Goal: Information Seeking & Learning: Learn about a topic

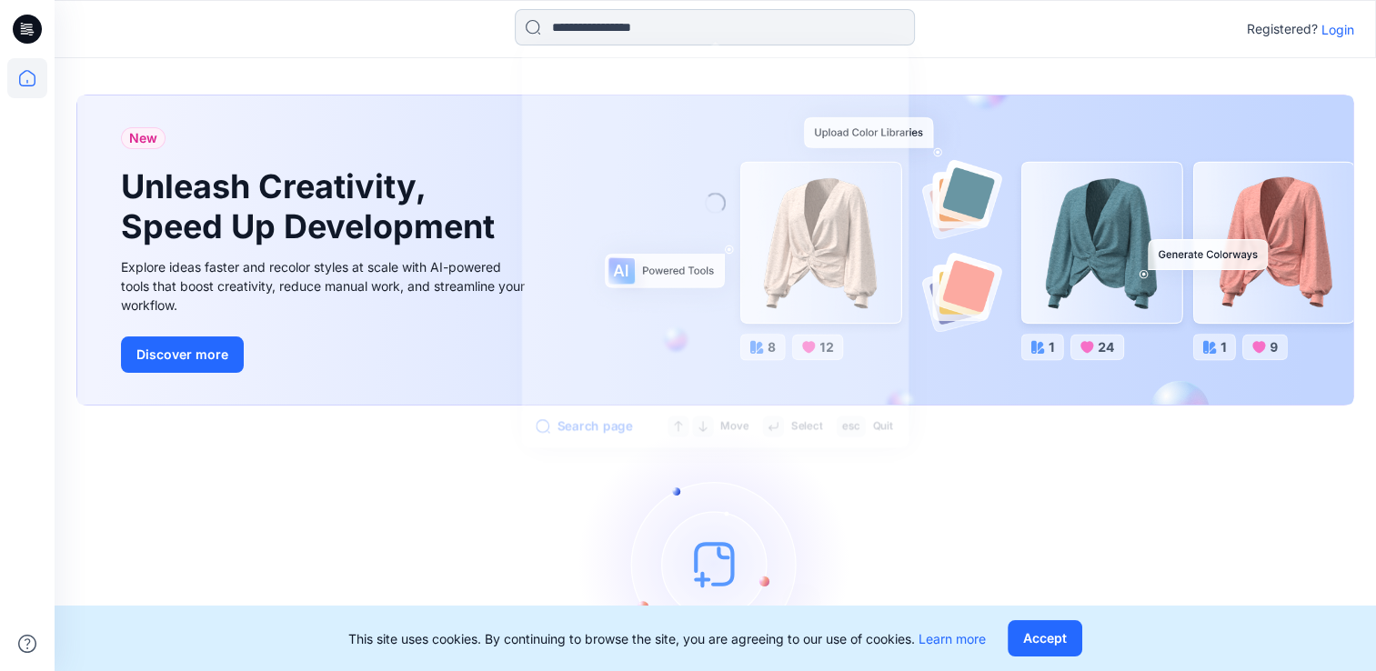
click at [698, 32] on input at bounding box center [715, 27] width 400 height 36
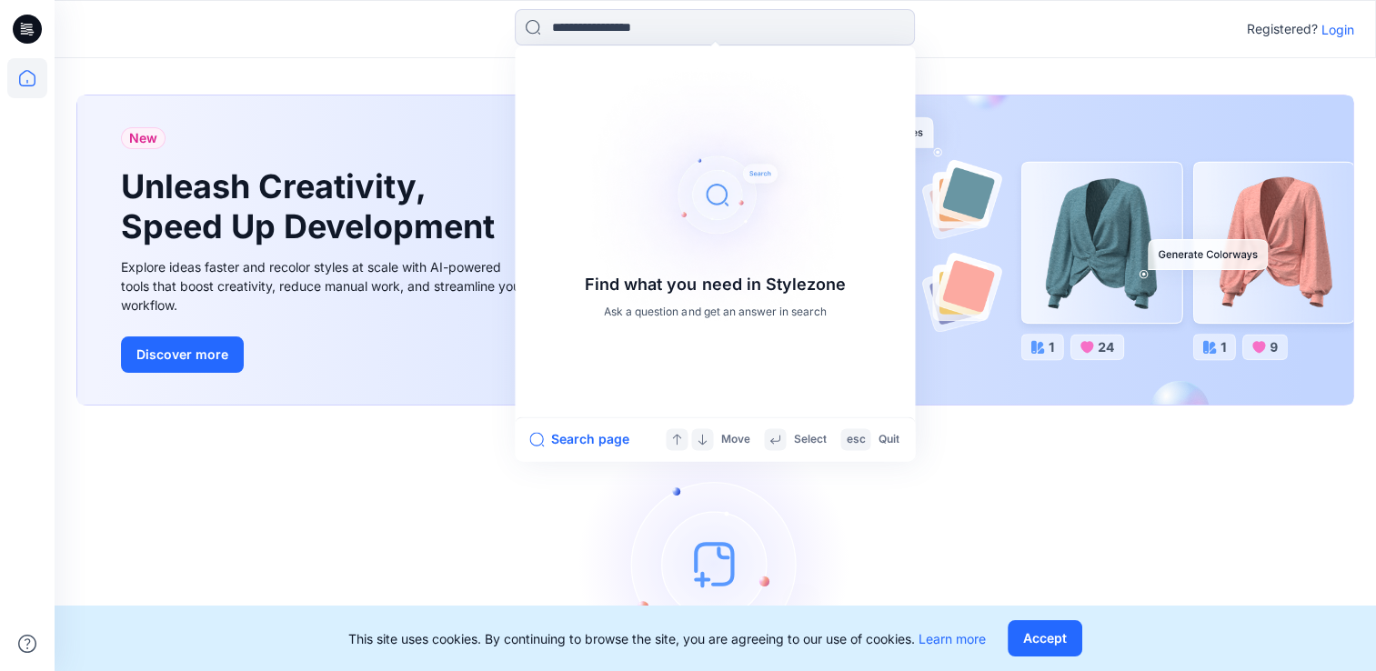
click at [1335, 29] on p "Login" at bounding box center [1337, 29] width 33 height 19
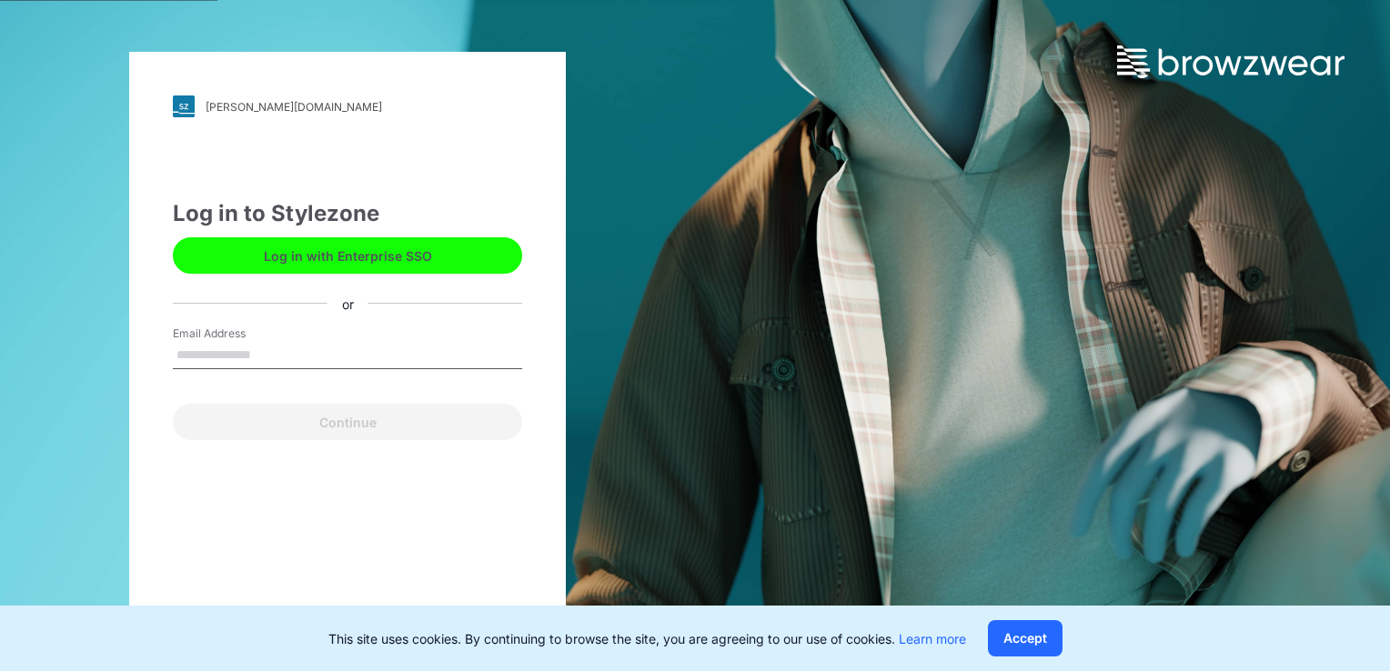
click at [231, 353] on input "Email Address" at bounding box center [347, 355] width 349 height 27
type input "**********"
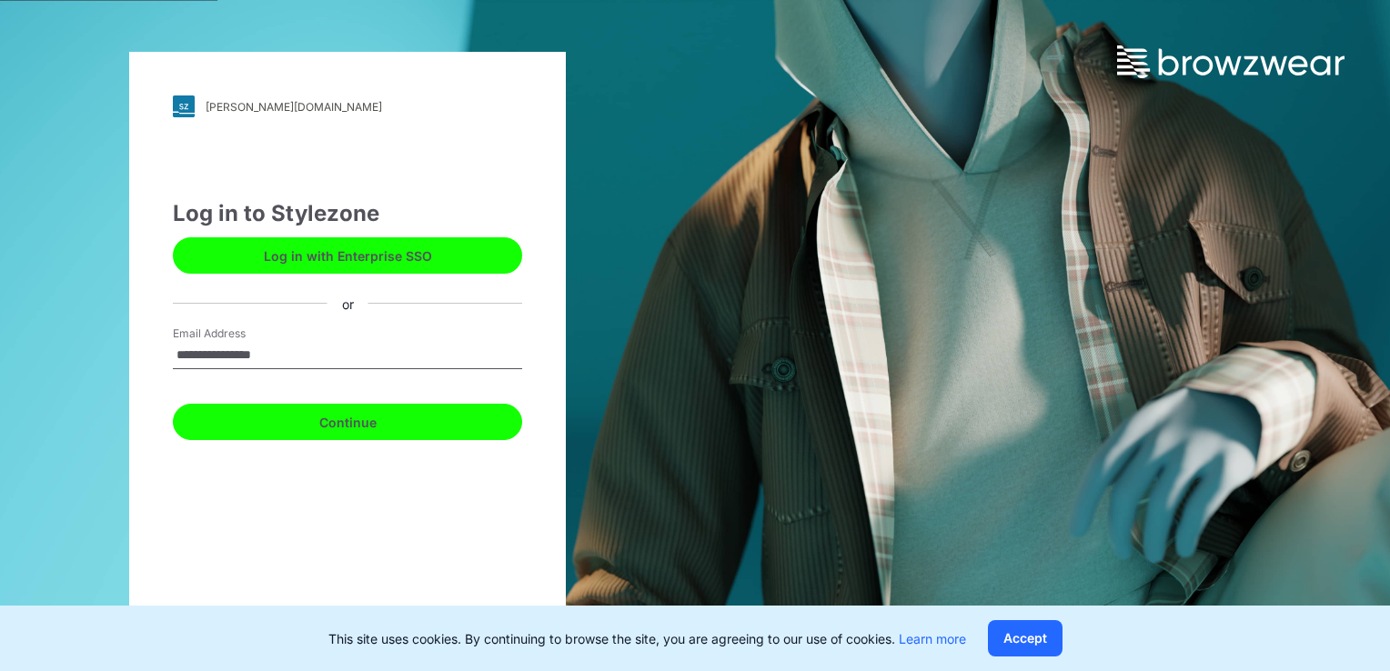
click at [264, 420] on button "Continue" at bounding box center [347, 422] width 349 height 36
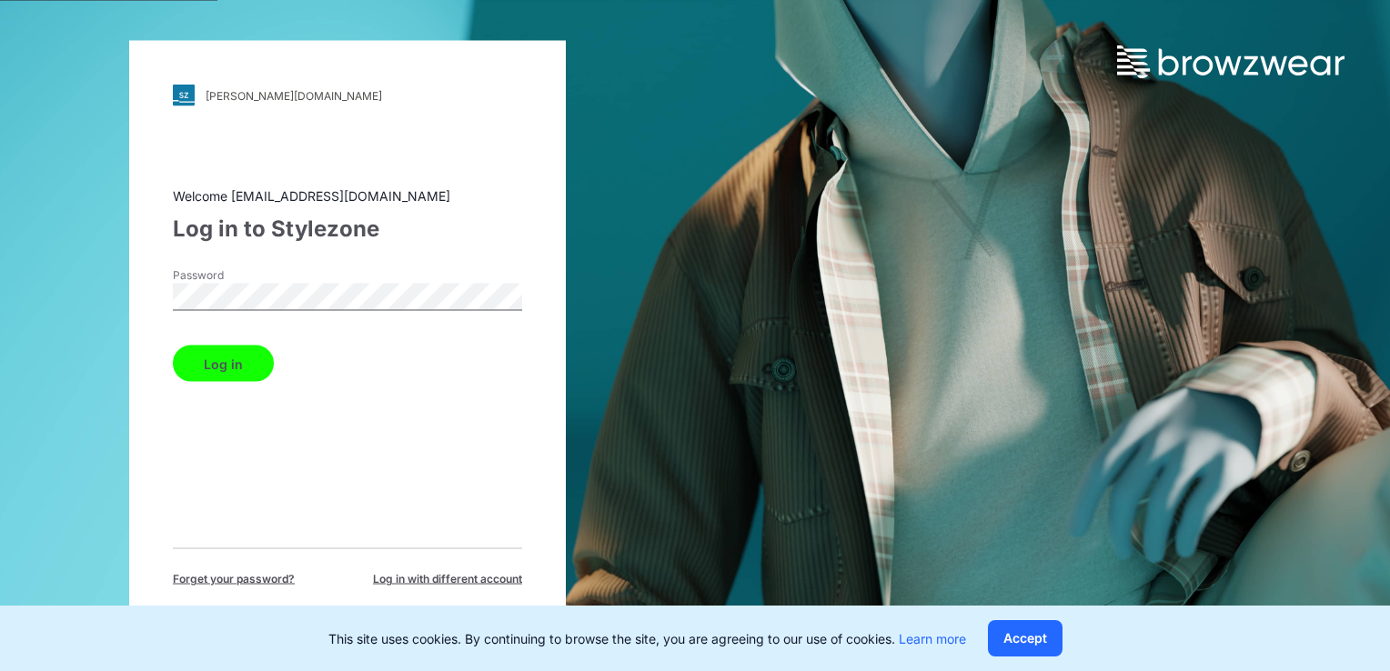
click at [227, 374] on button "Log in" at bounding box center [223, 364] width 101 height 36
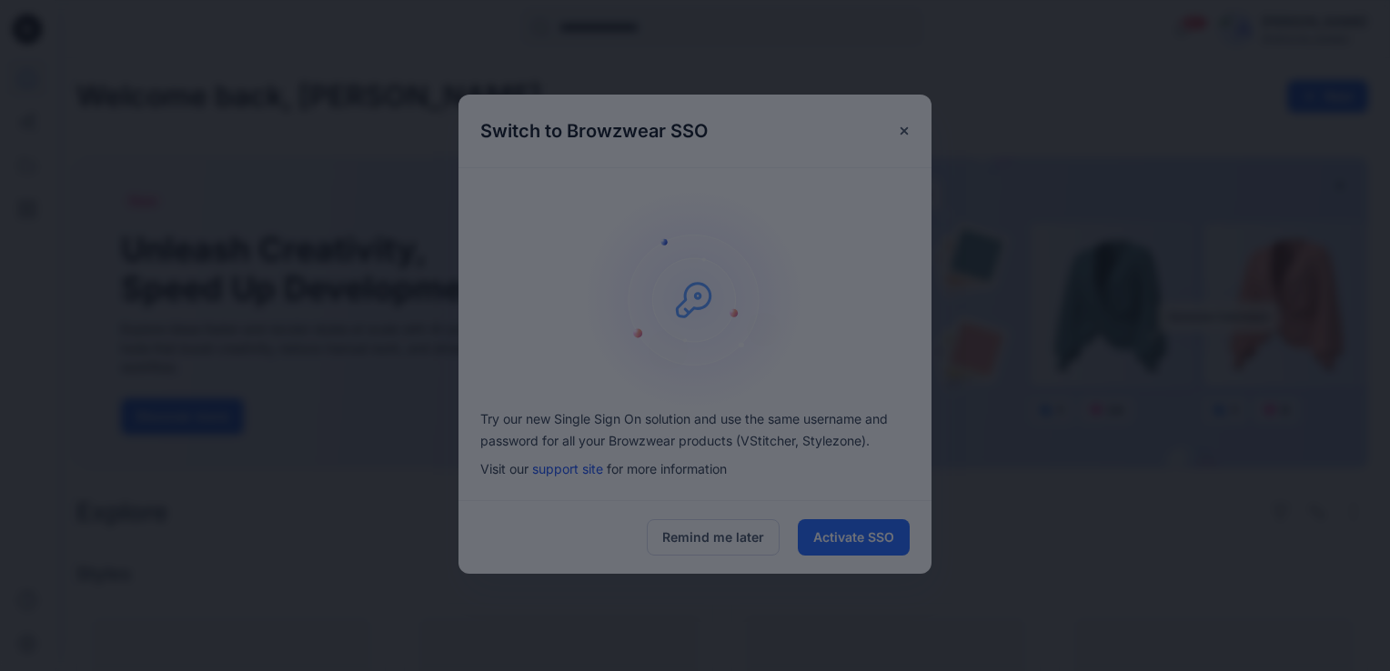
click at [862, 537] on div at bounding box center [695, 335] width 1390 height 671
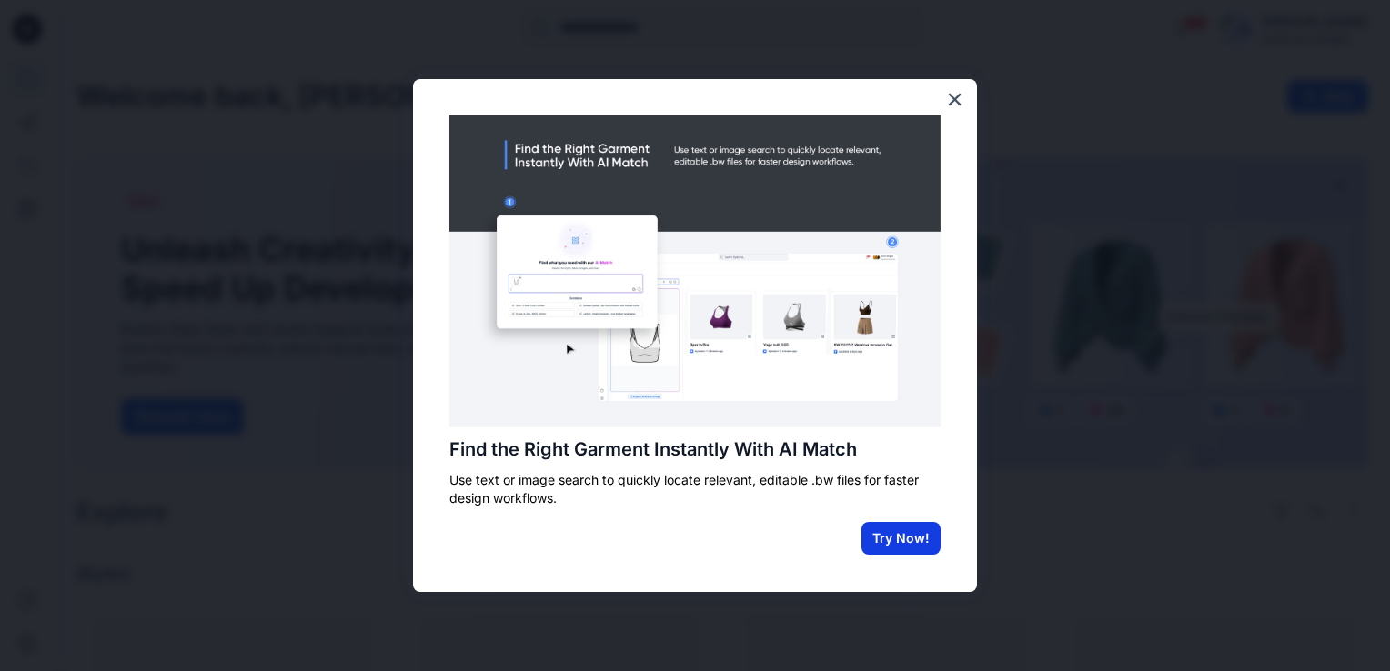
click at [898, 540] on button "Try Now!" at bounding box center [900, 538] width 79 height 33
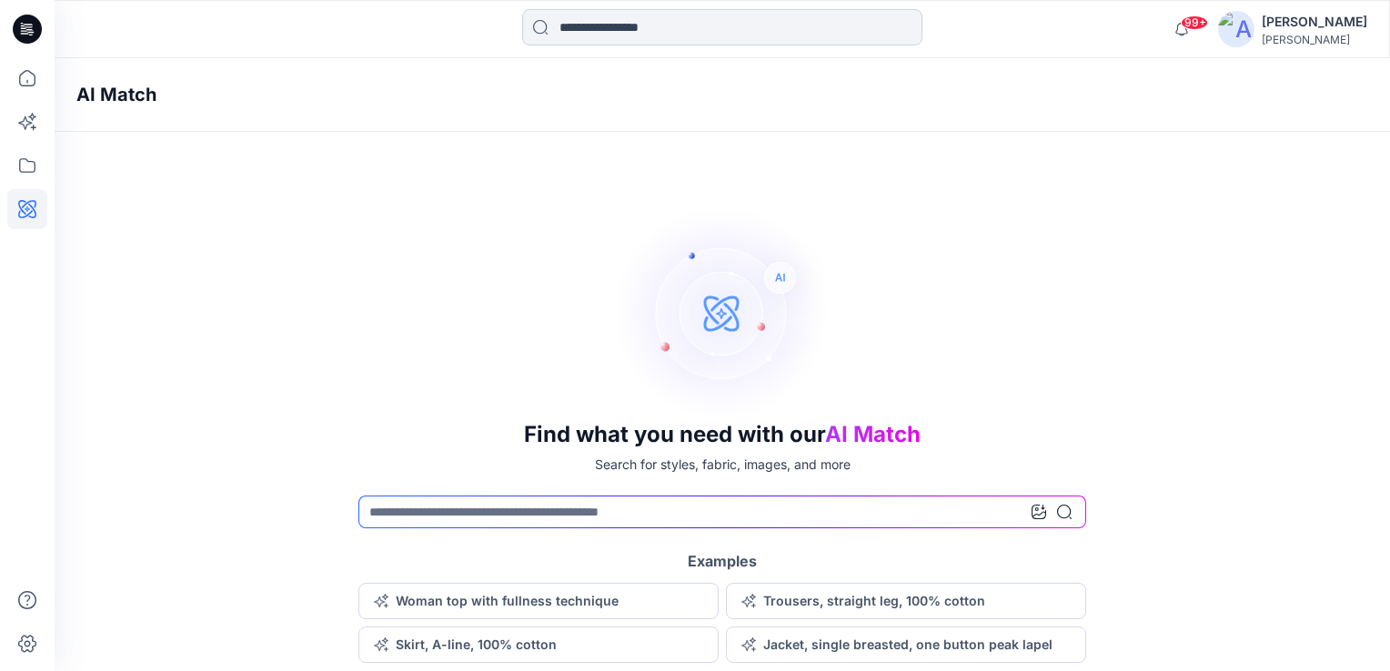
click at [611, 36] on input at bounding box center [722, 27] width 400 height 36
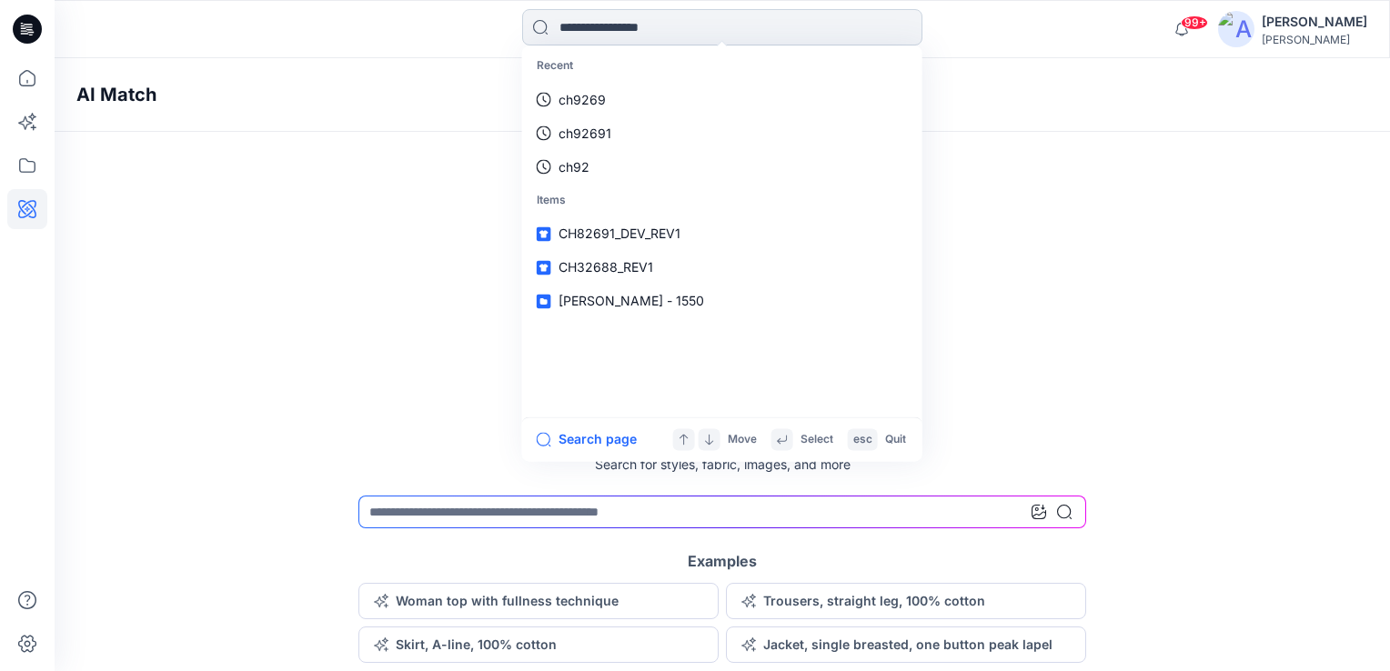
paste input "********"
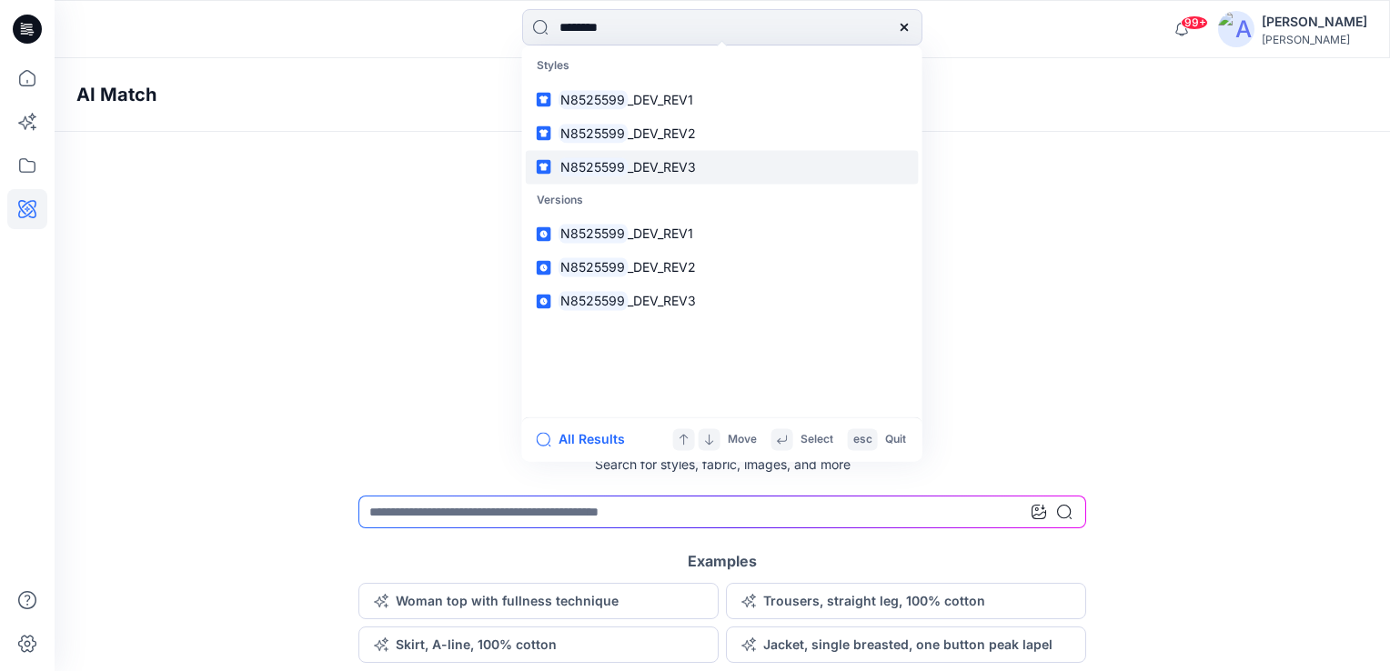
type input "********"
click at [662, 157] on p "N8525599 _DEV_REV3" at bounding box center [627, 166] width 138 height 19
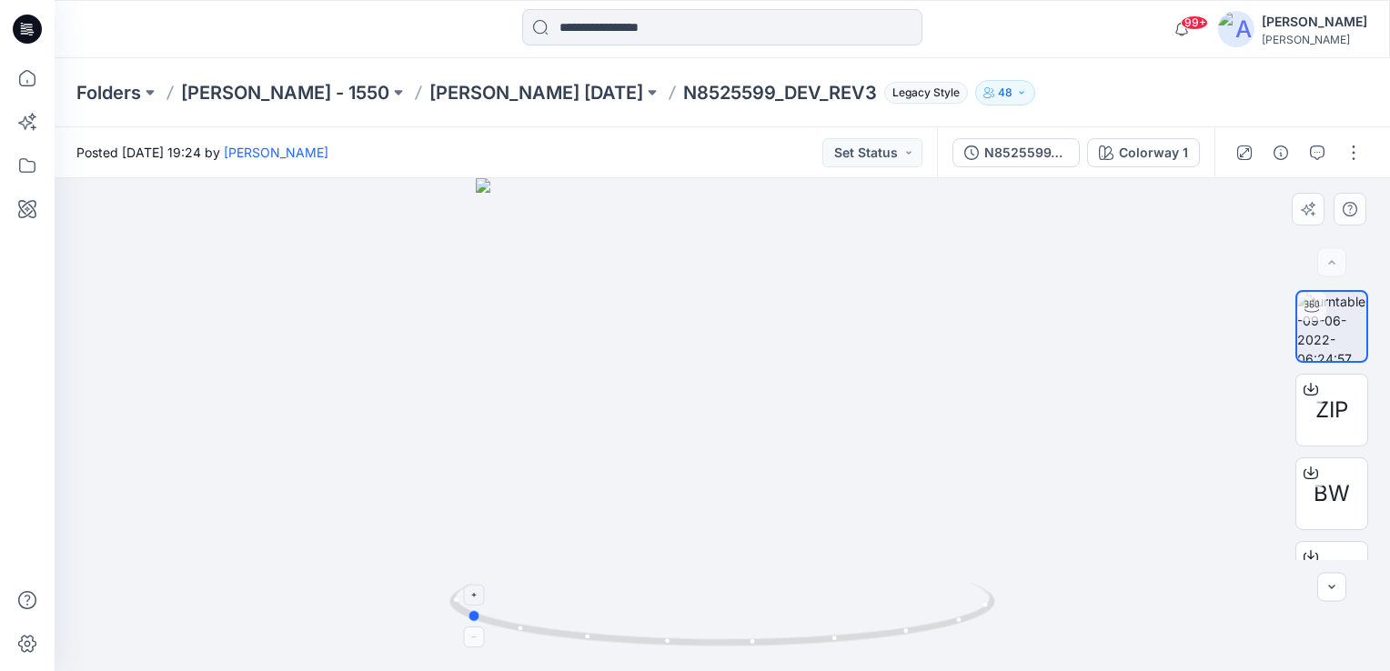
drag, startPoint x: 726, startPoint y: 646, endPoint x: 469, endPoint y: 598, distance: 260.8
click at [469, 598] on icon at bounding box center [724, 617] width 550 height 68
drag, startPoint x: 771, startPoint y: 333, endPoint x: 754, endPoint y: 475, distance: 142.9
click at [754, 475] on img at bounding box center [721, 405] width 911 height 532
drag, startPoint x: 683, startPoint y: 644, endPoint x: 934, endPoint y: 609, distance: 253.4
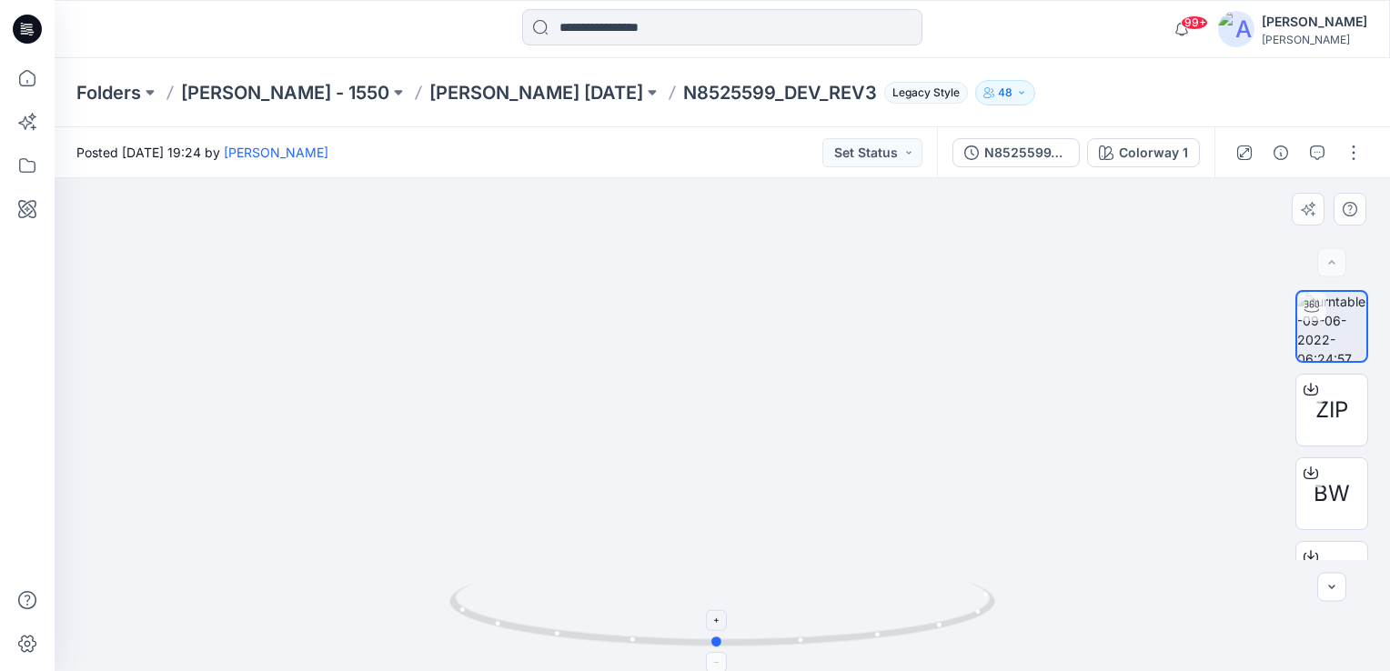
click at [934, 609] on icon at bounding box center [724, 617] width 550 height 68
drag, startPoint x: 716, startPoint y: 638, endPoint x: 986, endPoint y: 595, distance: 273.6
click at [1011, 609] on div at bounding box center [722, 424] width 1335 height 493
